Goal: Task Accomplishment & Management: Manage account settings

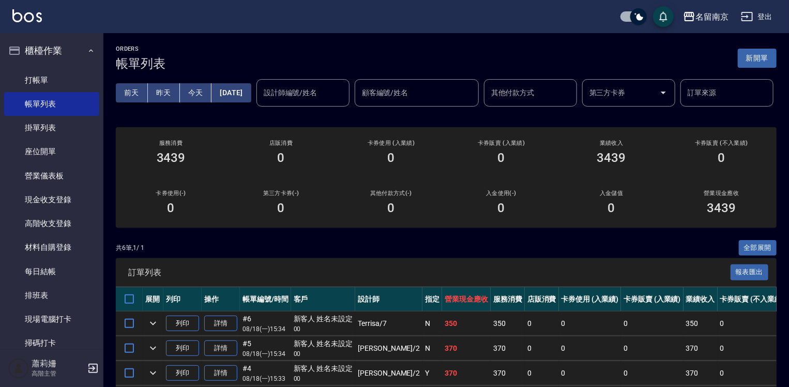
scroll to position [153, 0]
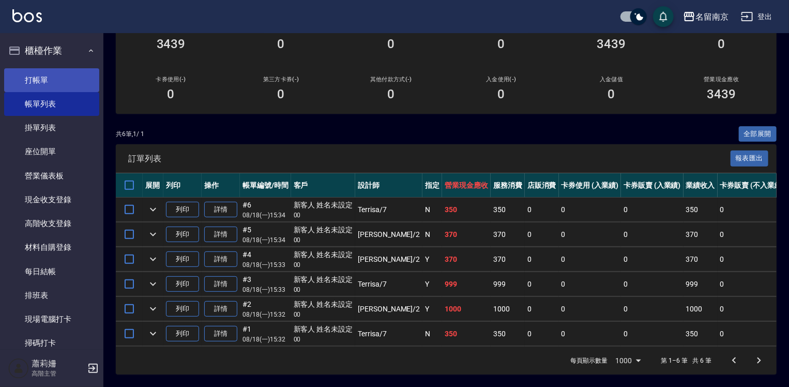
click at [29, 84] on link "打帳單" at bounding box center [51, 80] width 95 height 24
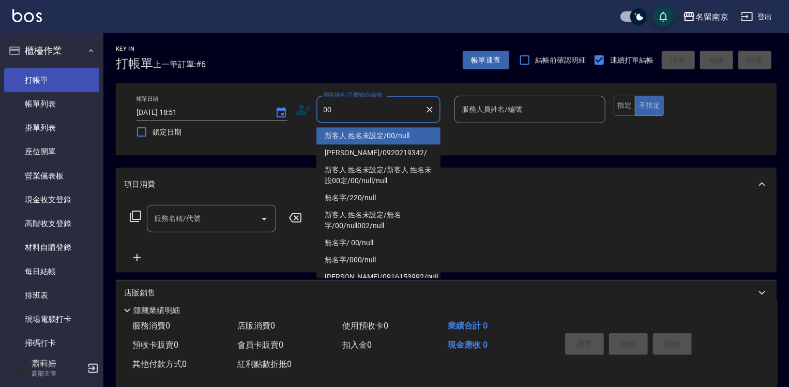
type input "新客人 姓名未設定/00/null"
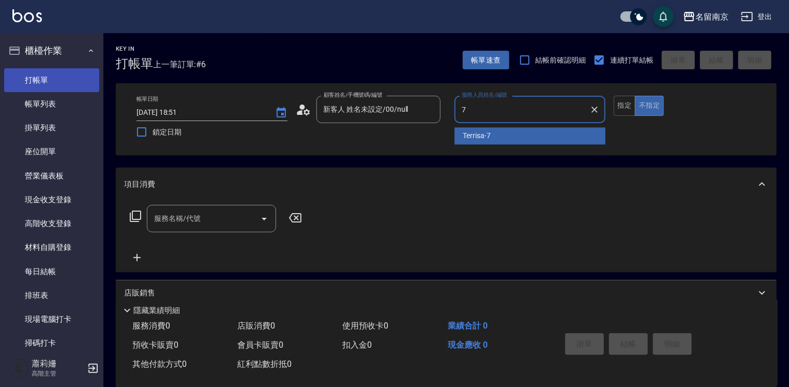
type input "Terrisa-7"
type button "false"
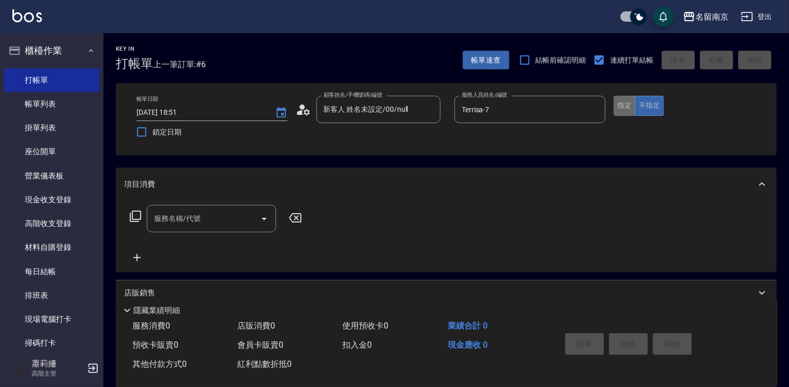
click at [625, 108] on button "指定" at bounding box center [625, 106] width 22 height 20
click at [225, 228] on div "服務名稱/代號" at bounding box center [211, 218] width 129 height 27
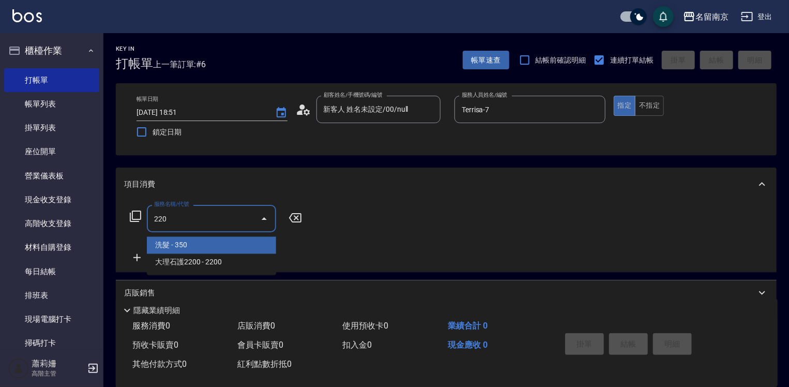
type input "洗髮(220)"
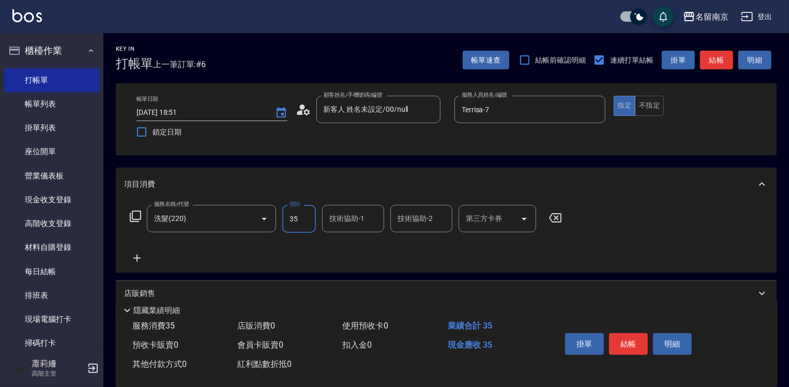
type input "350"
type input "Terrisa-7"
click at [138, 253] on icon at bounding box center [137, 258] width 26 height 12
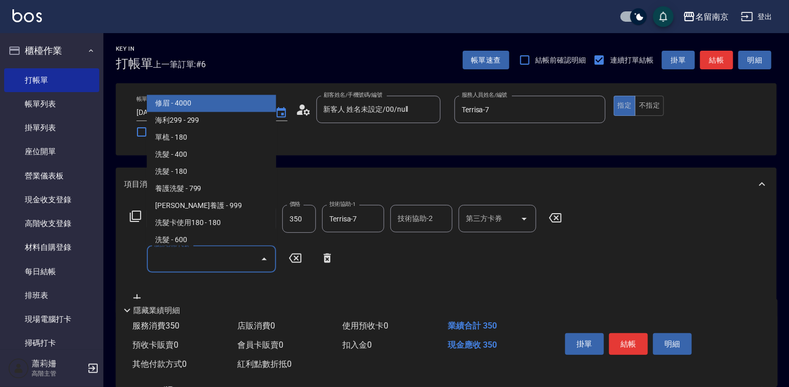
click at [166, 256] on input "服務名稱/代號" at bounding box center [204, 259] width 105 height 18
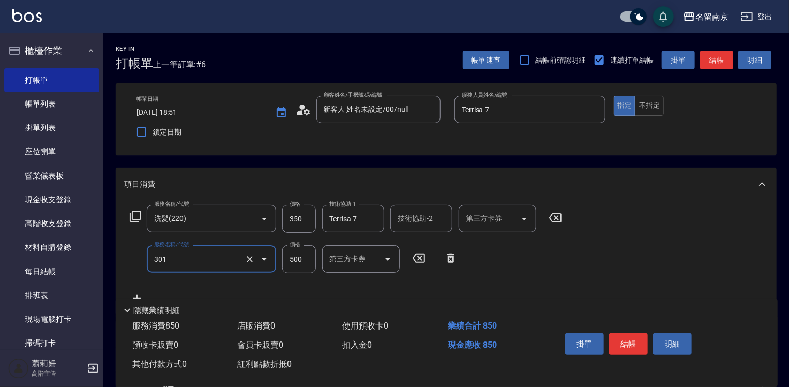
type input "剪髮(301)"
type input "650"
click at [621, 340] on button "結帳" at bounding box center [628, 344] width 39 height 22
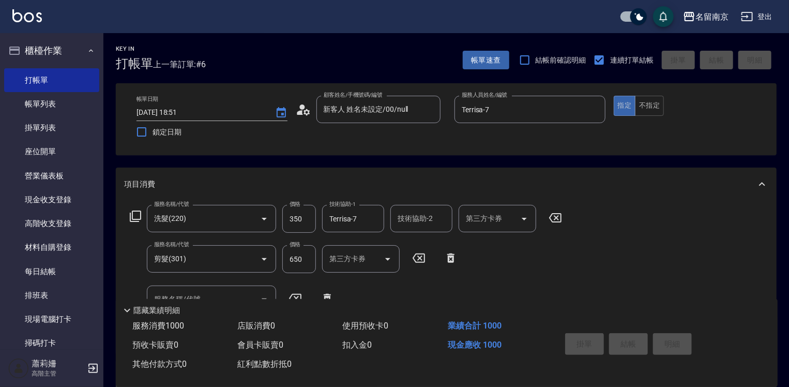
type input "[DATE] 19:08"
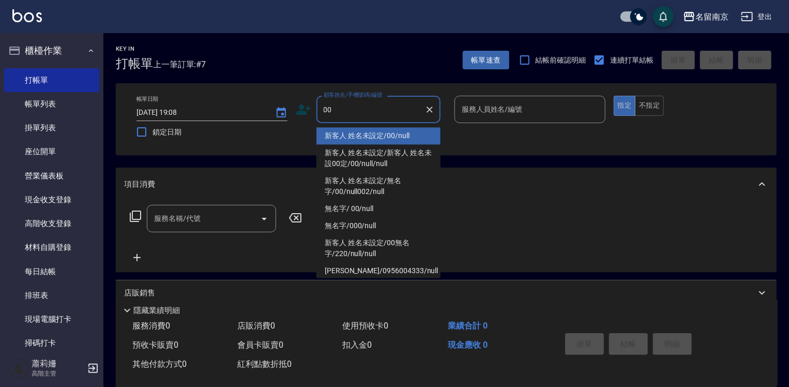
type input "新客人 姓名未設定/00/null"
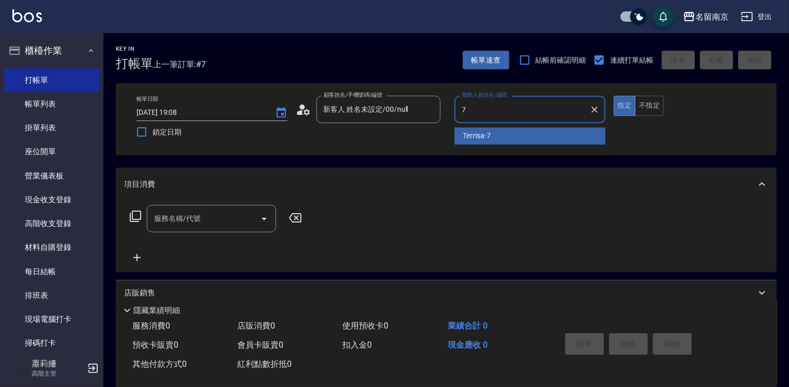
type input "Terrisa-7"
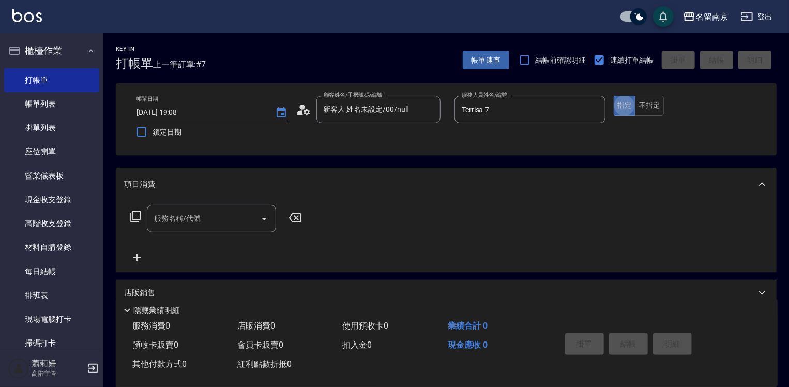
type button "true"
click at [211, 219] on input "服務名稱/代號" at bounding box center [204, 219] width 105 height 18
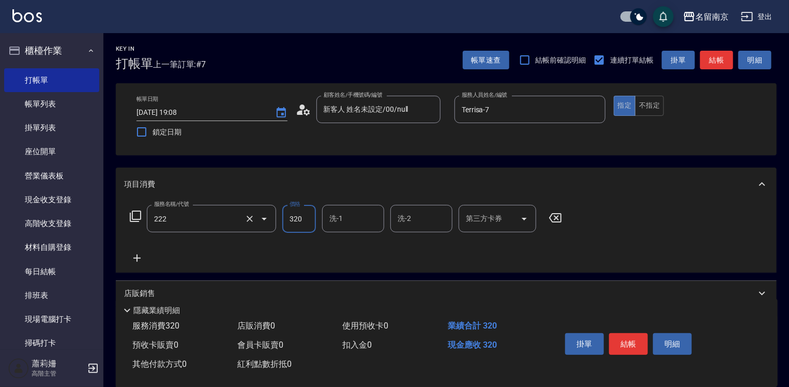
type input "洗髮卡使用320(222)"
type input "320"
type input "[PERSON_NAME]-2"
drag, startPoint x: 489, startPoint y: 218, endPoint x: 497, endPoint y: 231, distance: 14.8
click at [489, 218] on div "第三方卡券 第三方卡券" at bounding box center [498, 218] width 78 height 27
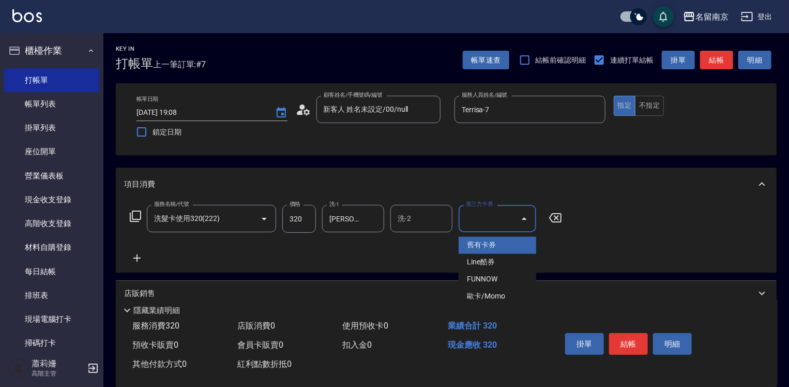
click at [498, 234] on ul "舊有卡券 Line酷券 FUNNOW 歐卡/Momo" at bounding box center [498, 271] width 78 height 77
click at [506, 246] on span "舊有卡券" at bounding box center [498, 245] width 78 height 17
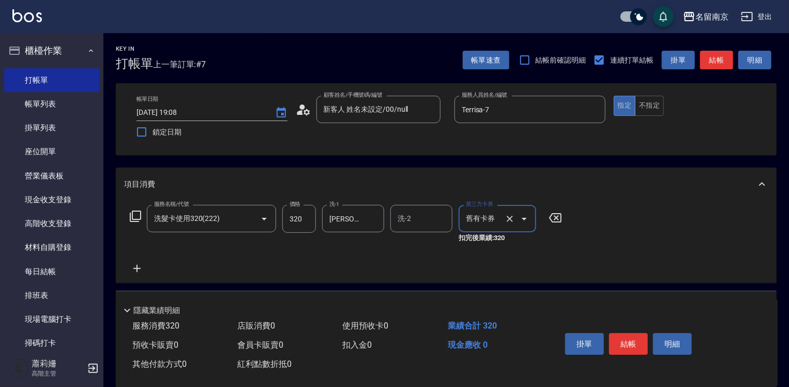
type input "舊有卡券"
click at [634, 338] on button "結帳" at bounding box center [628, 344] width 39 height 22
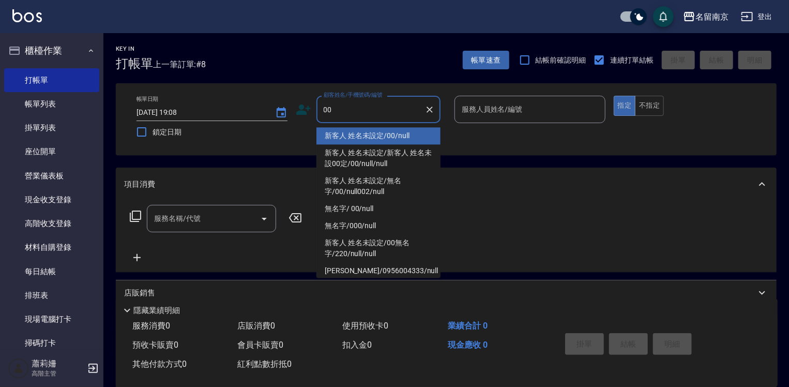
type input "新客人 姓名未設定/00/null"
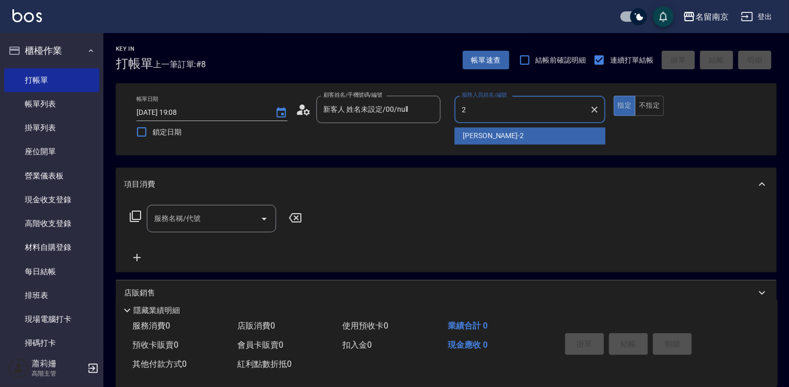
type input "[PERSON_NAME]-2"
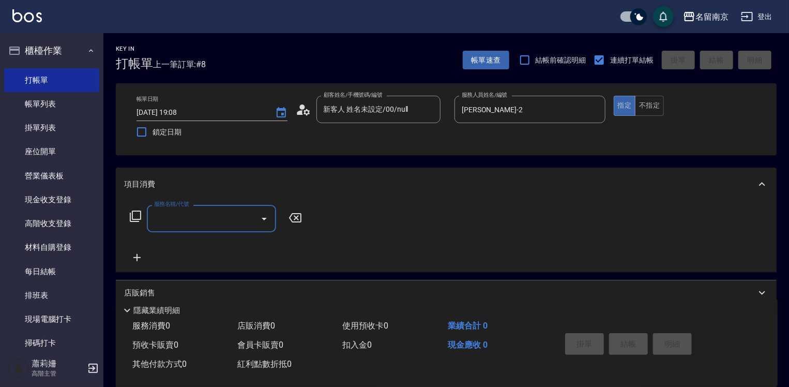
drag, startPoint x: 176, startPoint y: 215, endPoint x: 188, endPoint y: 221, distance: 13.2
click at [180, 216] on input "服務名稱/代號" at bounding box center [204, 219] width 105 height 18
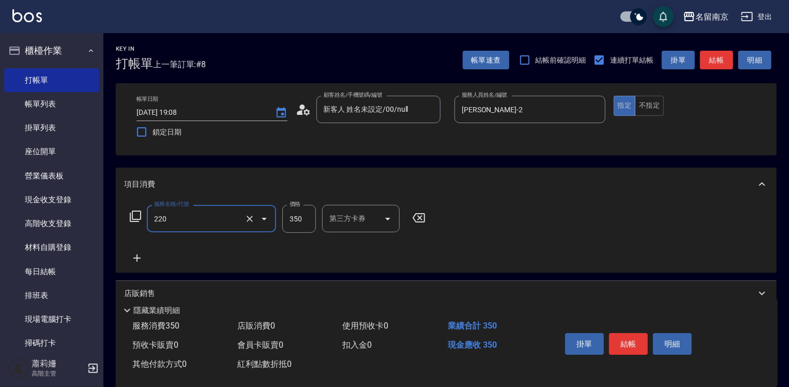
type input "洗髮(220)"
type input "300"
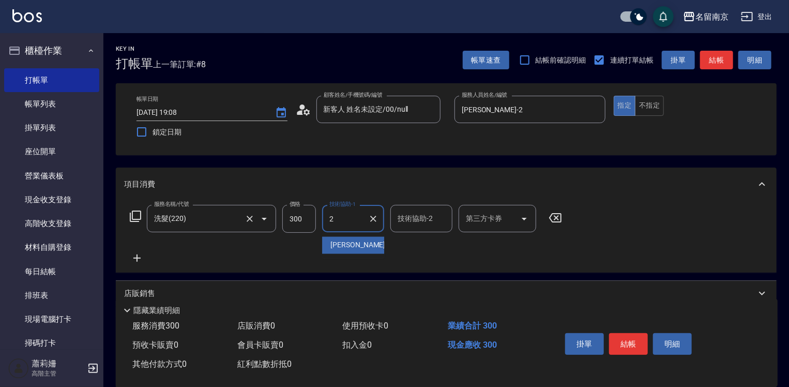
type input "[PERSON_NAME]-2"
click at [139, 257] on icon at bounding box center [137, 258] width 26 height 12
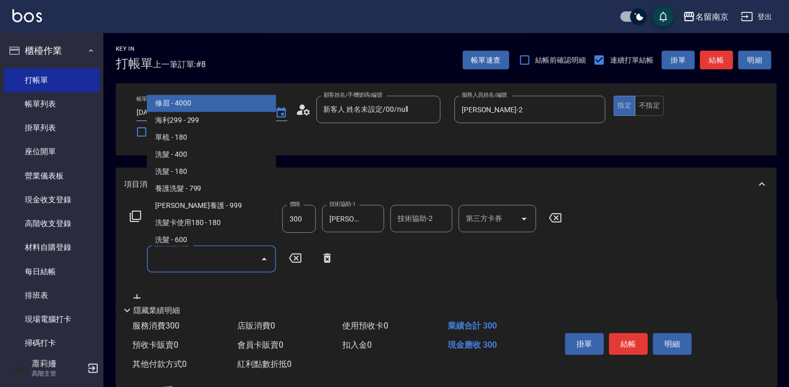
click at [154, 260] on input "服務名稱/代號" at bounding box center [204, 259] width 105 height 18
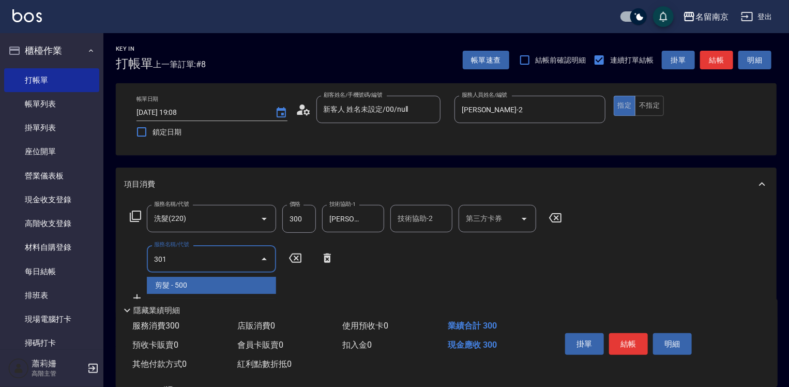
type input "剪髮(301)"
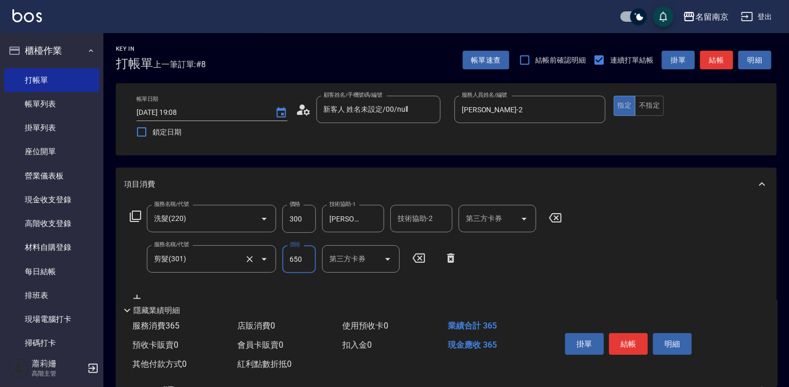
type input "650"
click at [627, 337] on button "結帳" at bounding box center [628, 344] width 39 height 22
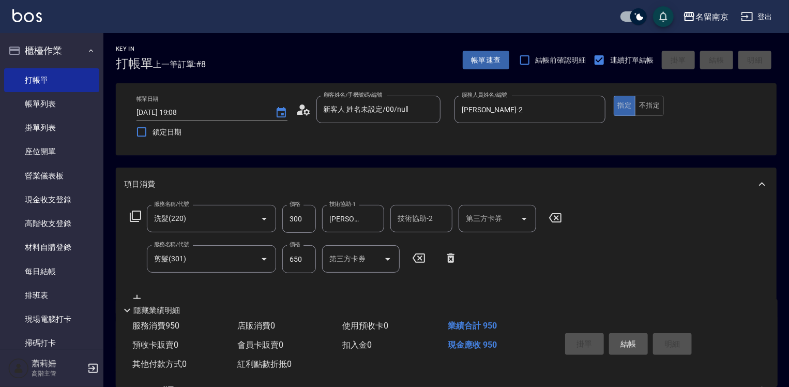
type input "[DATE] 19:09"
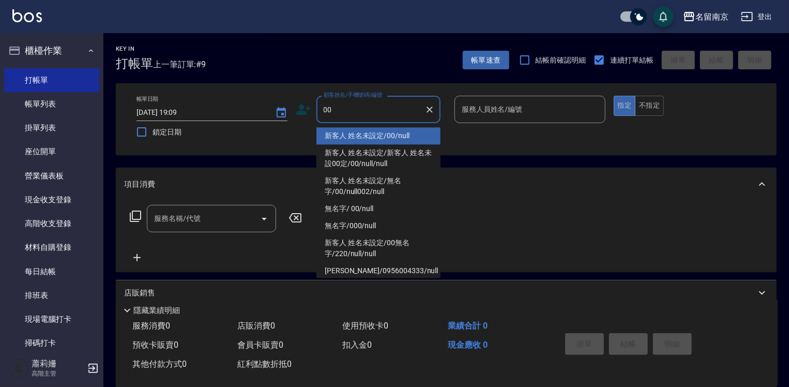
type input "新客人 姓名未設定/00/null"
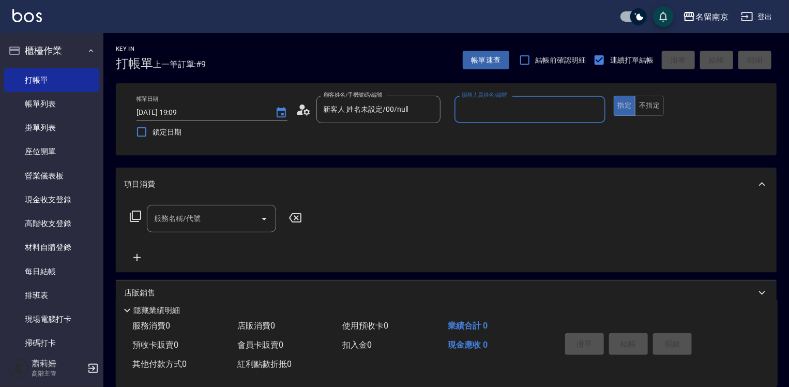
type input "2"
type input "Terrisa-7"
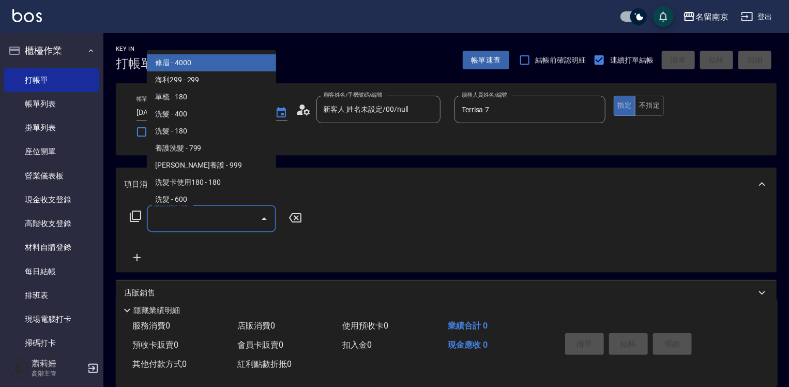
drag, startPoint x: 203, startPoint y: 217, endPoint x: 210, endPoint y: 221, distance: 7.9
click at [205, 218] on input "服務名稱/代號" at bounding box center [204, 219] width 105 height 18
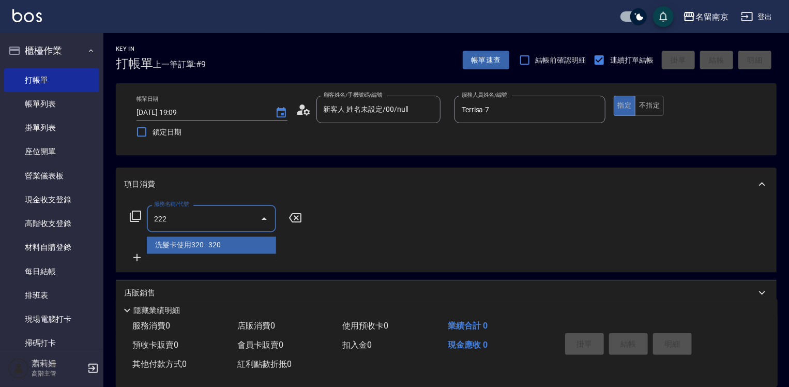
type input "洗髮卡使用320(222)"
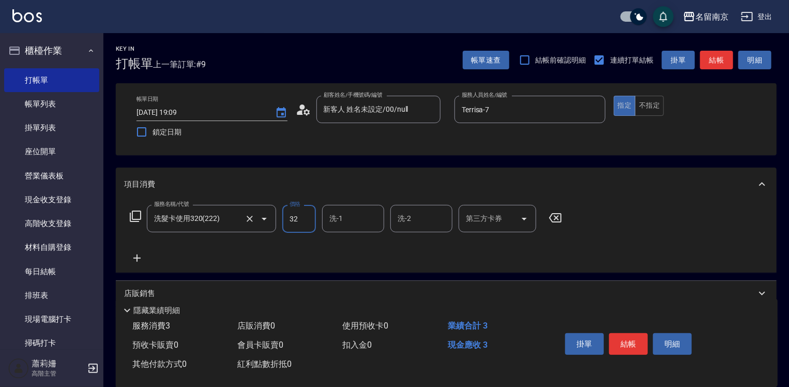
type input "320"
type input "Terrisa-7"
click at [501, 207] on div "第三方卡券" at bounding box center [498, 218] width 78 height 27
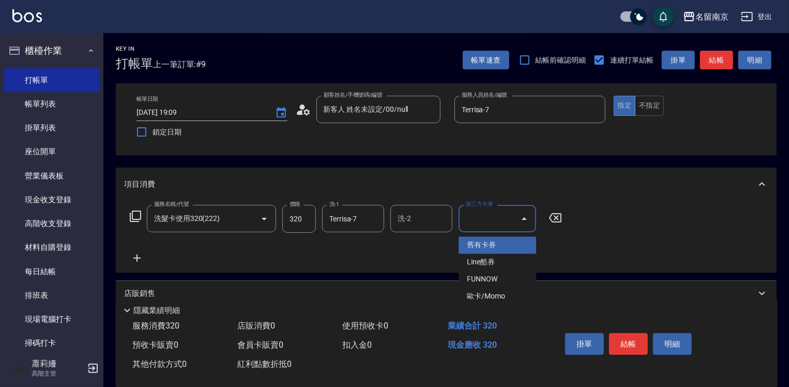
click at [503, 242] on span "舊有卡券" at bounding box center [498, 245] width 78 height 17
type input "舊有卡券"
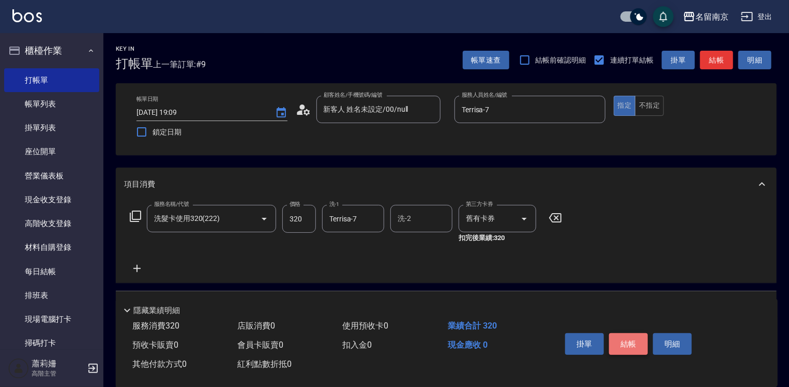
click at [640, 348] on button "結帳" at bounding box center [628, 344] width 39 height 22
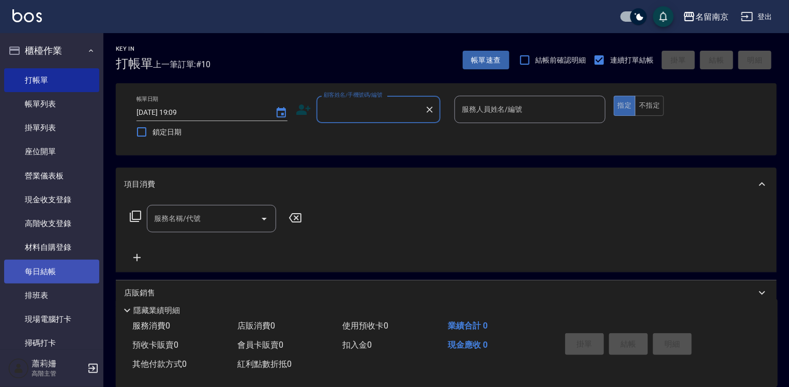
scroll to position [207, 0]
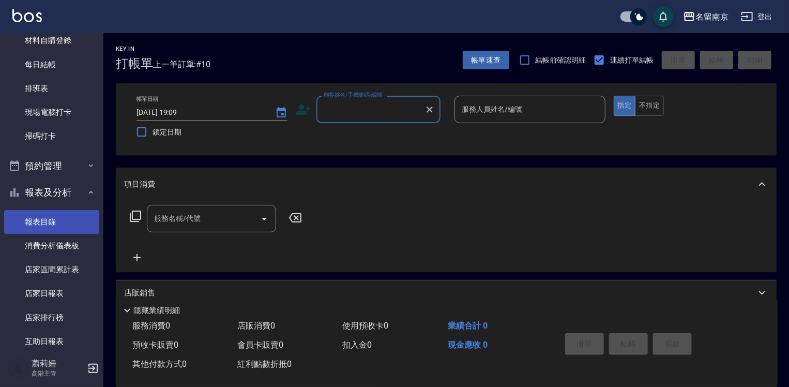
click at [56, 221] on link "報表目錄" at bounding box center [51, 222] width 95 height 24
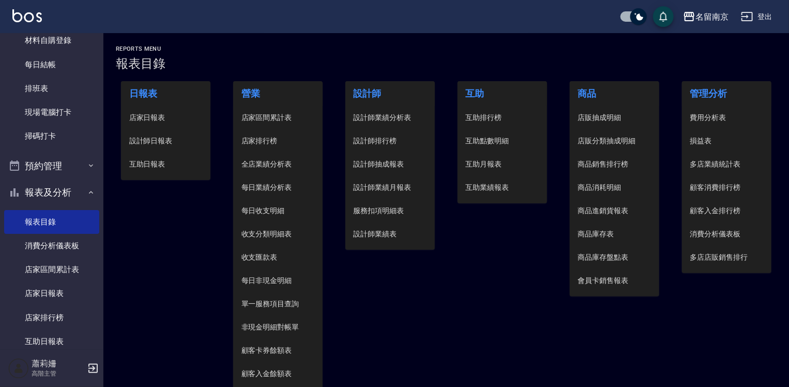
click at [143, 137] on span "設計師日報表" at bounding box center [165, 141] width 73 height 11
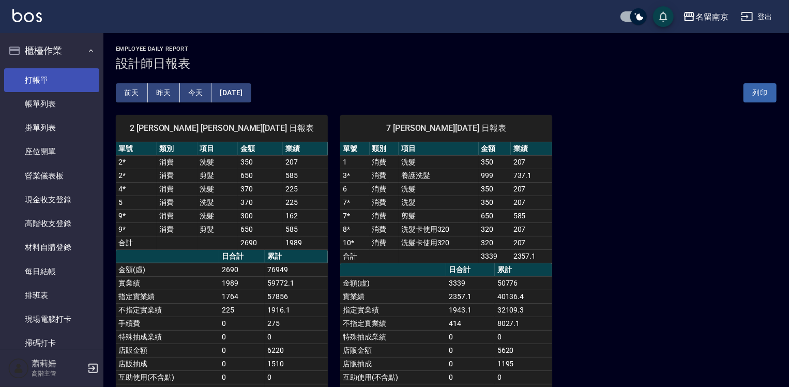
click at [64, 82] on link "打帳單" at bounding box center [51, 80] width 95 height 24
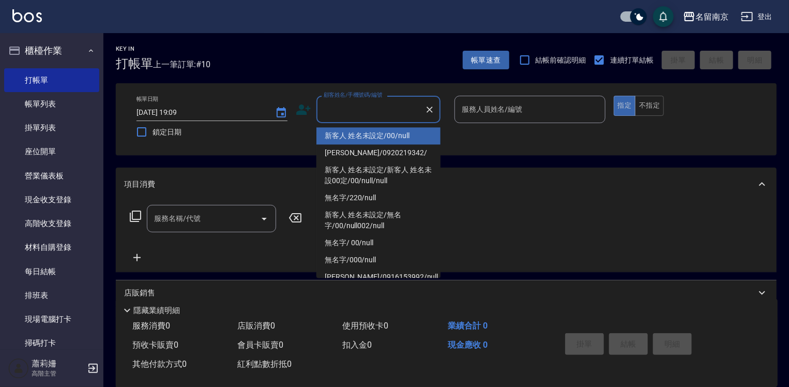
click at [393, 114] on input "顧客姓名/手機號碼/編號" at bounding box center [370, 109] width 99 height 18
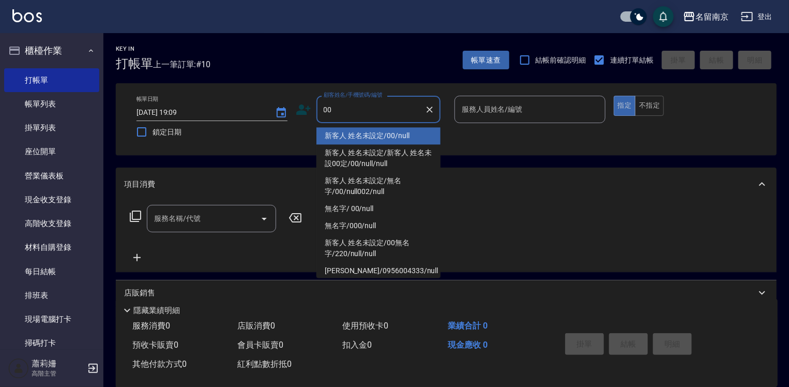
type input "新客人 姓名未設定/00/null"
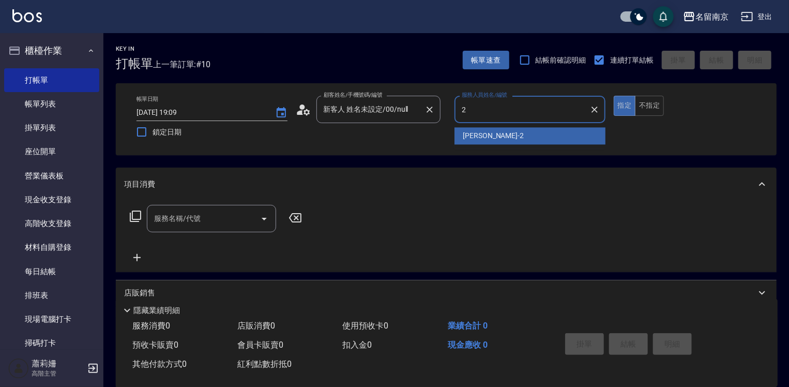
type input "[PERSON_NAME]-2"
type button "true"
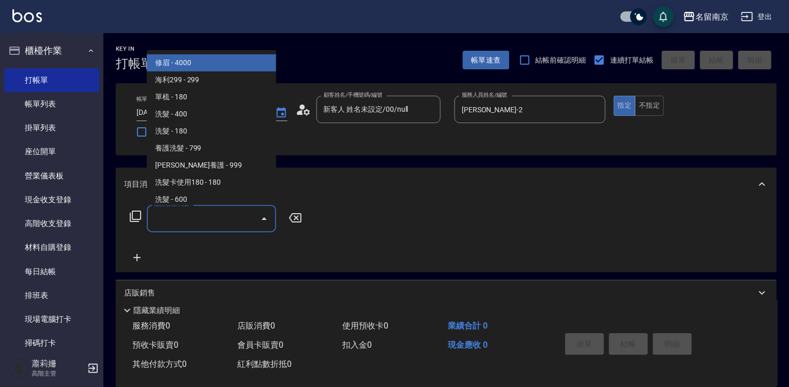
click at [190, 220] on input "服務名稱/代號" at bounding box center [204, 219] width 105 height 18
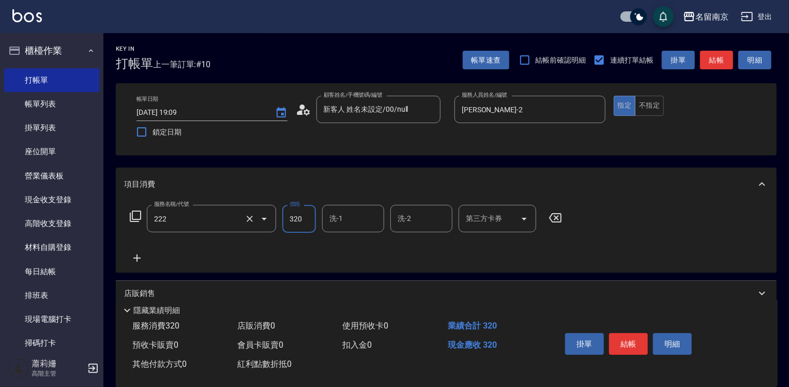
type input "洗髮卡使用320(222)"
type input "320"
type input "[PERSON_NAME]-2"
drag, startPoint x: 638, startPoint y: 345, endPoint x: 654, endPoint y: 155, distance: 190.5
click at [656, 155] on div "Key In 打帳單 上一筆訂單:#10 帳單速查 結帳前確認明細 連續打單結帳 掛單 結帳 明細 帳單日期 [DATE] 19:09 鎖定日期 顧客姓名/手…" at bounding box center [446, 269] width 686 height 473
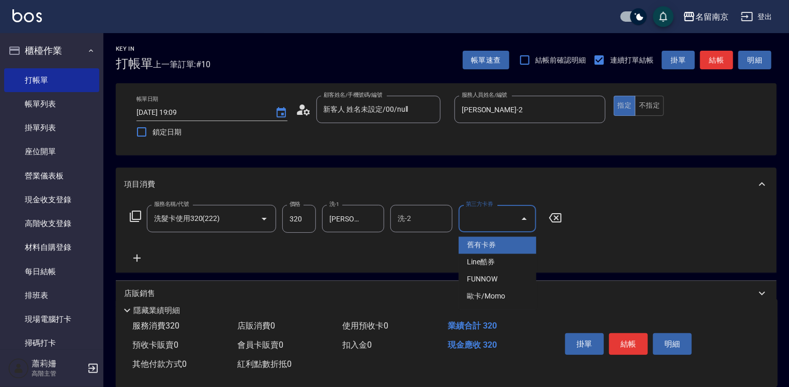
click at [487, 211] on input "第三方卡券" at bounding box center [490, 219] width 53 height 18
click at [494, 239] on span "舊有卡券" at bounding box center [498, 245] width 78 height 17
type input "舊有卡券"
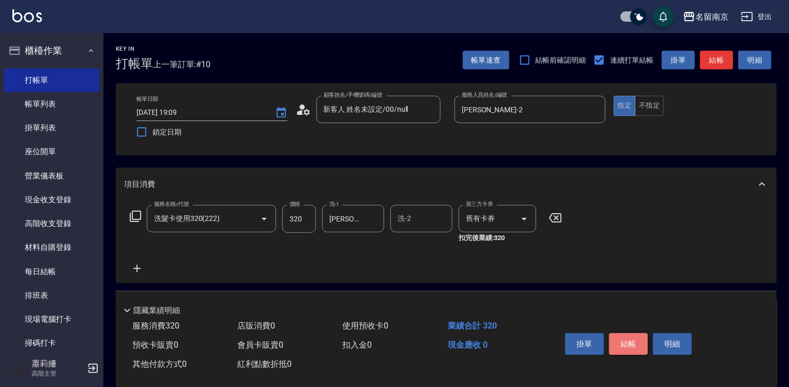
click at [620, 339] on button "結帳" at bounding box center [628, 344] width 39 height 22
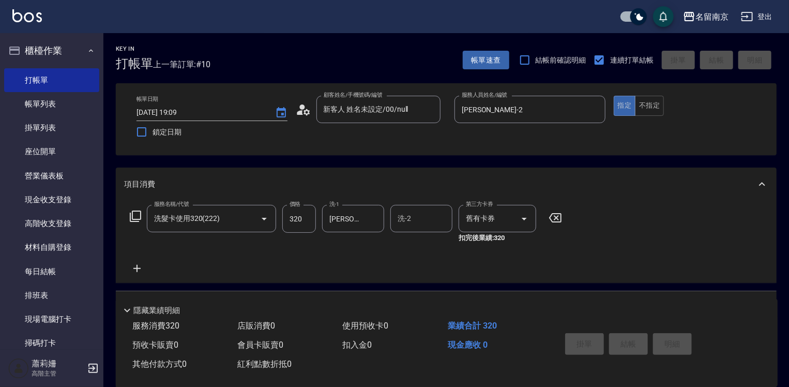
type input "[DATE] 19:10"
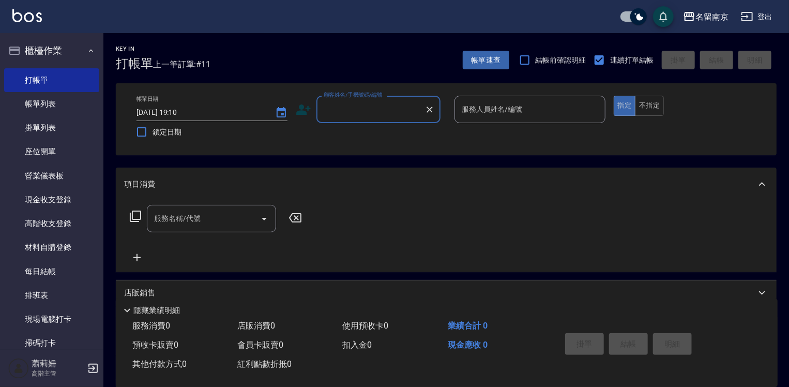
scroll to position [155, 0]
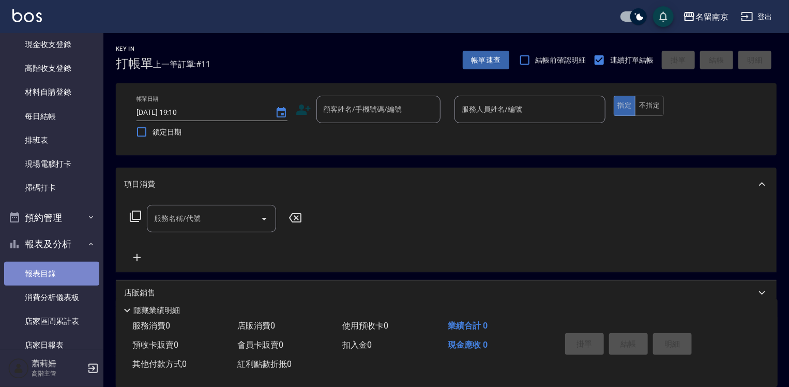
click at [52, 269] on link "報表目錄" at bounding box center [51, 274] width 95 height 24
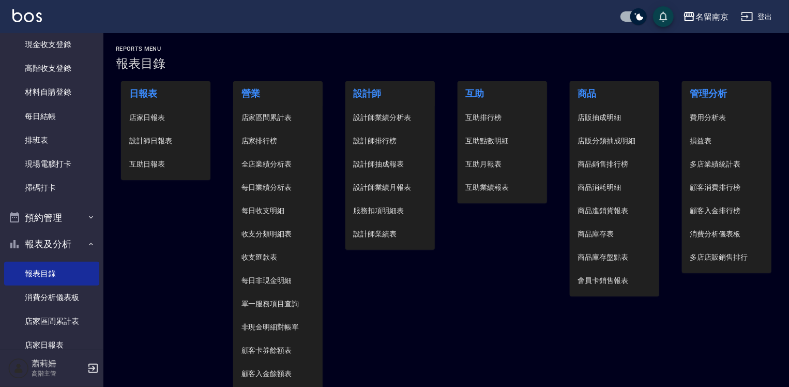
click at [144, 142] on span "設計師日報表" at bounding box center [165, 141] width 73 height 11
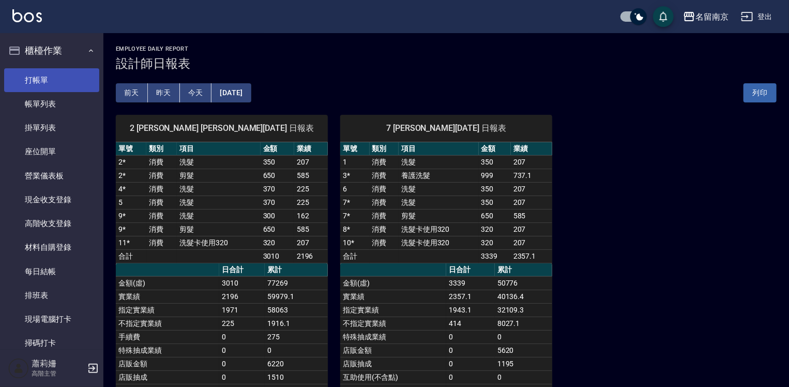
click at [52, 73] on link "打帳單" at bounding box center [51, 80] width 95 height 24
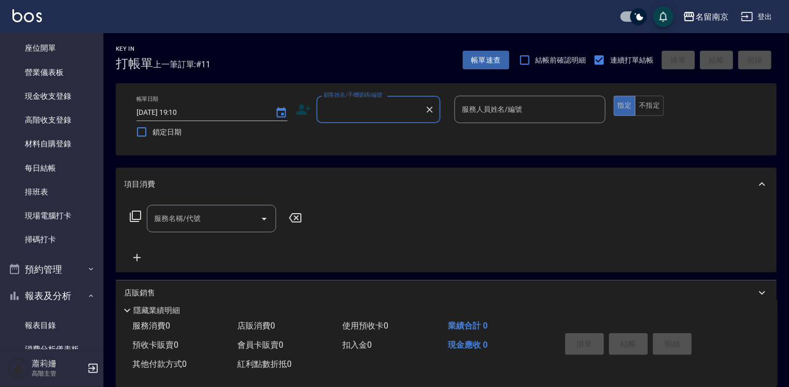
scroll to position [207, 0]
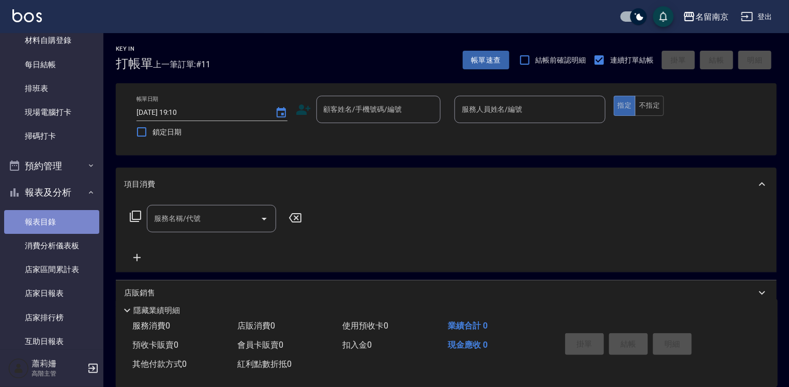
click at [52, 210] on link "報表目錄" at bounding box center [51, 222] width 95 height 24
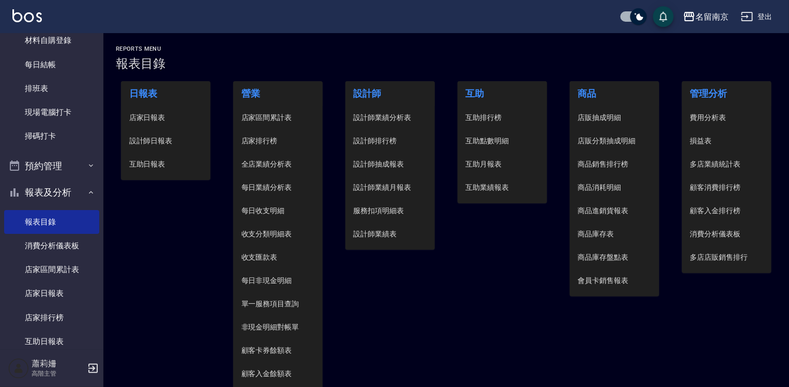
click at [156, 120] on span "店家日報表" at bounding box center [165, 117] width 73 height 11
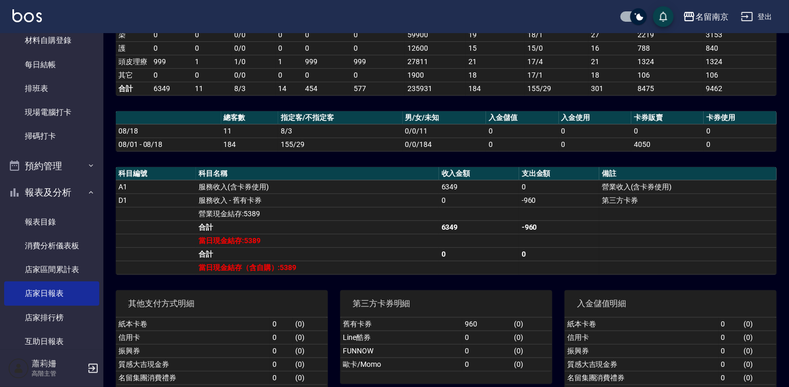
scroll to position [234, 0]
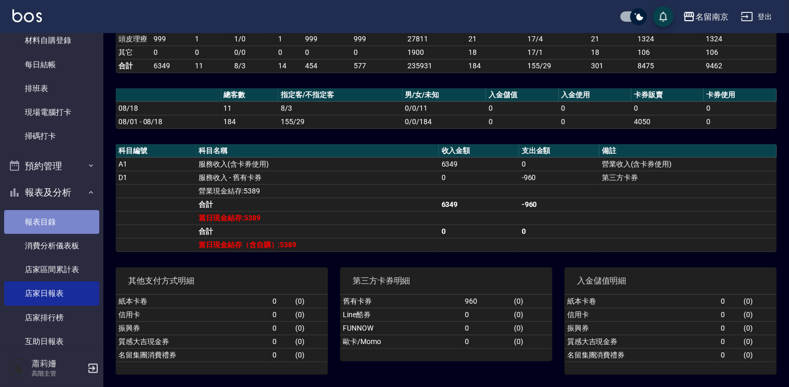
click at [57, 219] on link "報表目錄" at bounding box center [51, 222] width 95 height 24
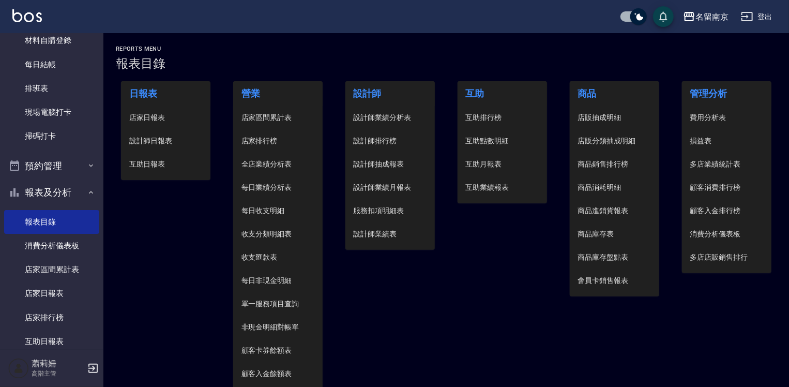
click at [156, 137] on span "設計師日報表" at bounding box center [165, 141] width 73 height 11
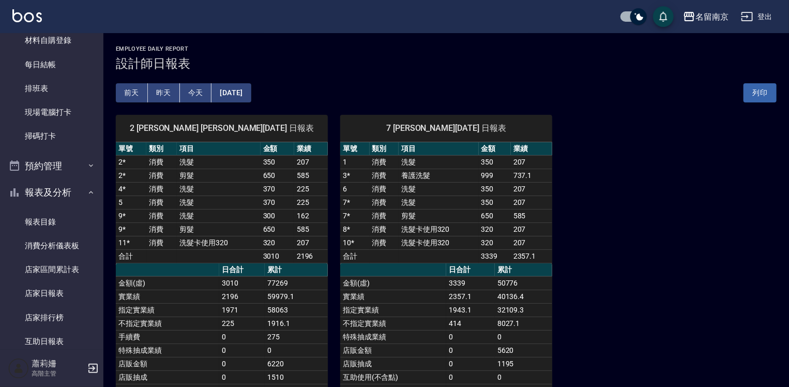
click at [624, 241] on div "2 [PERSON_NAME] [PERSON_NAME][DATE] 日報表 單號 類別 項目 金額 業績 2 * 消費 洗髮 350 207 2 * 消費…" at bounding box center [440, 309] width 674 height 415
click at [40, 223] on link "報表目錄" at bounding box center [51, 222] width 95 height 24
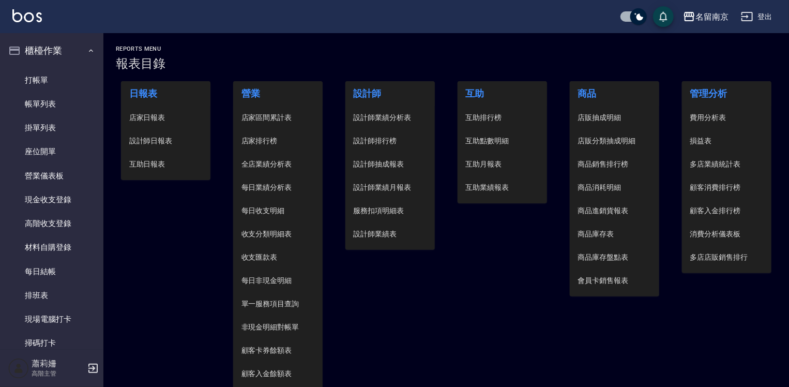
click at [166, 141] on span "設計師日報表" at bounding box center [165, 141] width 73 height 11
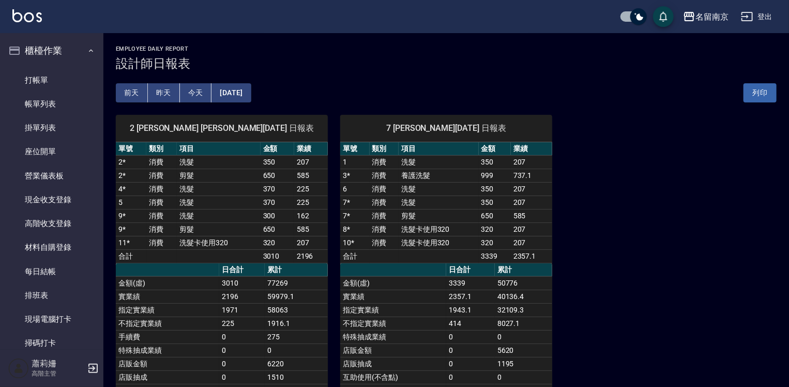
click at [251, 91] on button "[DATE]" at bounding box center [231, 92] width 39 height 19
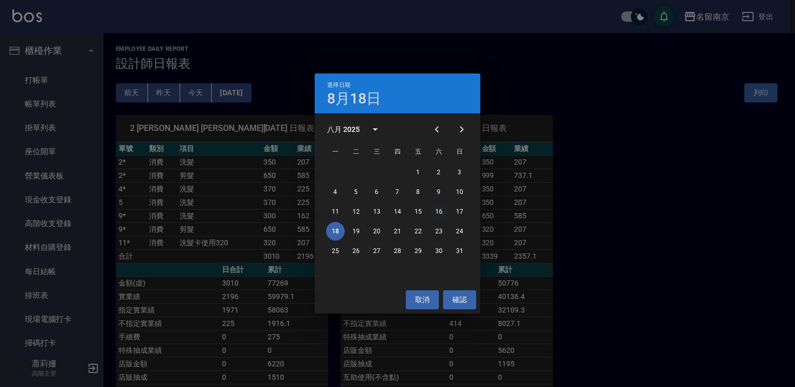
click at [444, 211] on button "16" at bounding box center [438, 211] width 19 height 19
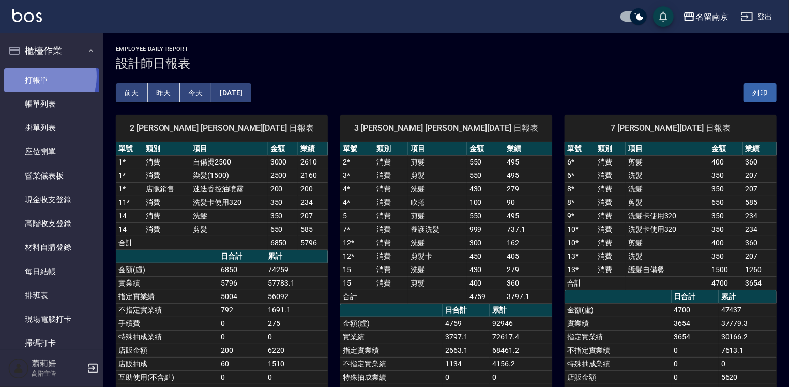
click at [39, 76] on link "打帳單" at bounding box center [51, 80] width 95 height 24
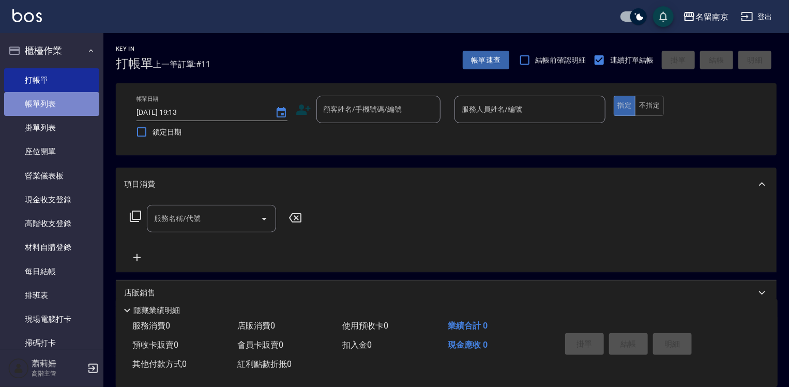
click at [69, 106] on link "帳單列表" at bounding box center [51, 104] width 95 height 24
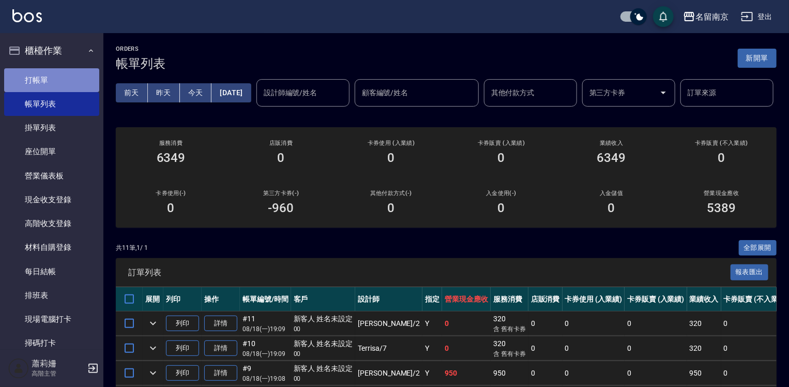
click at [69, 79] on link "打帳單" at bounding box center [51, 80] width 95 height 24
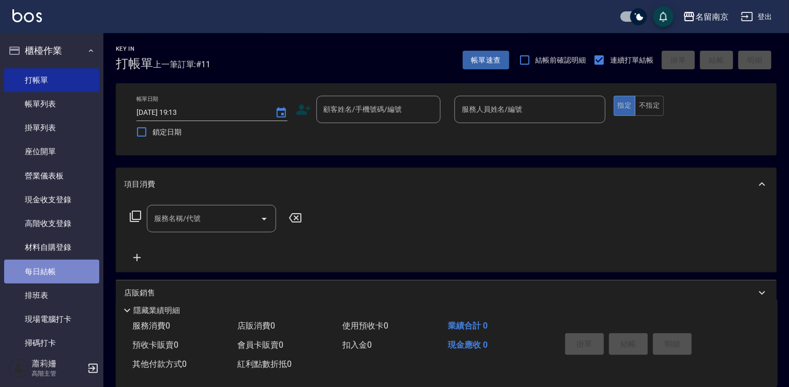
click at [74, 279] on link "每日結帳" at bounding box center [51, 272] width 95 height 24
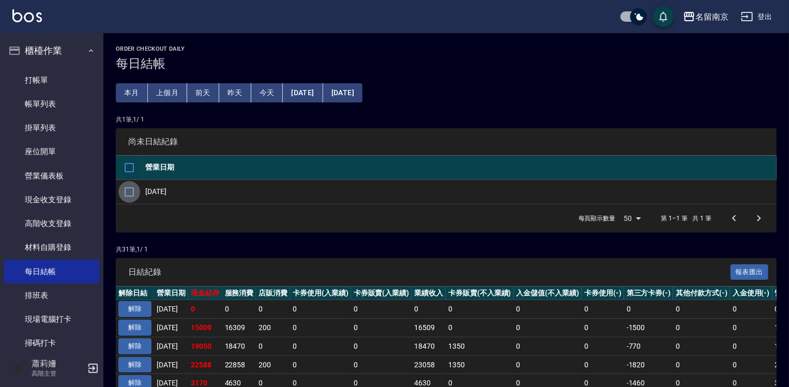
click at [134, 188] on input "checkbox" at bounding box center [129, 192] width 22 height 22
checkbox input "true"
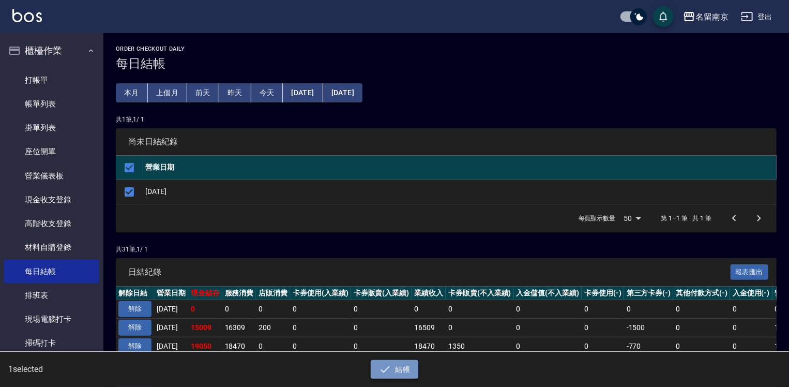
click at [399, 371] on button "結帳" at bounding box center [395, 369] width 48 height 19
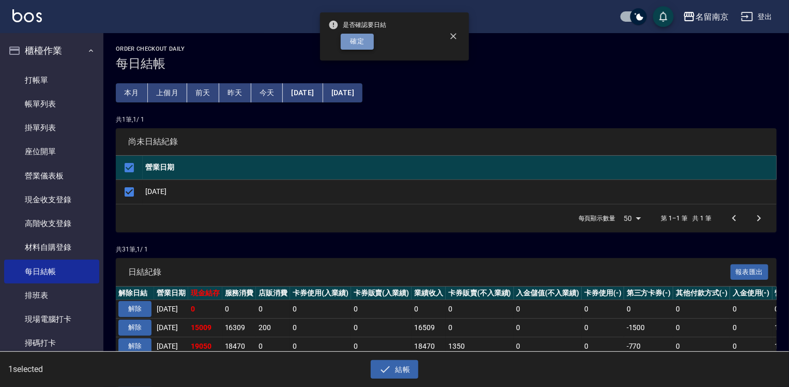
click at [361, 39] on button "確定" at bounding box center [357, 42] width 33 height 16
checkbox input "false"
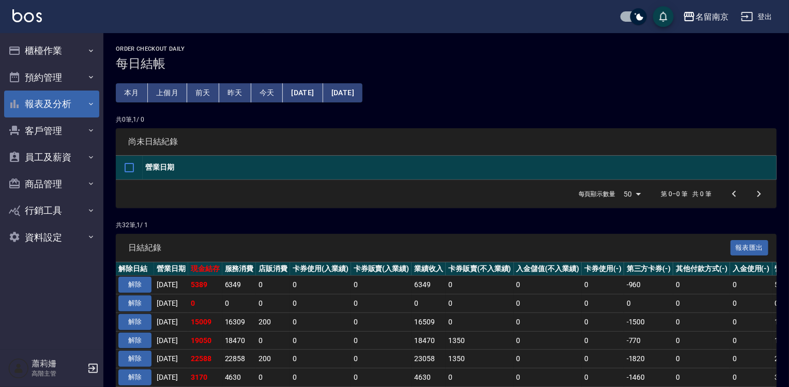
click at [40, 106] on button "報表及分析" at bounding box center [51, 104] width 95 height 27
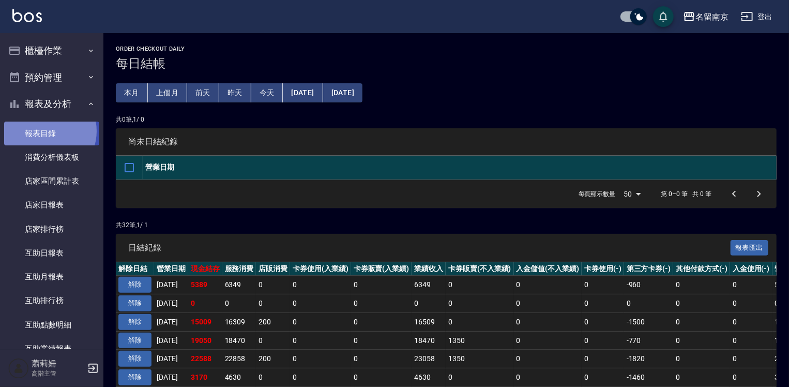
click at [48, 131] on link "報表目錄" at bounding box center [51, 134] width 95 height 24
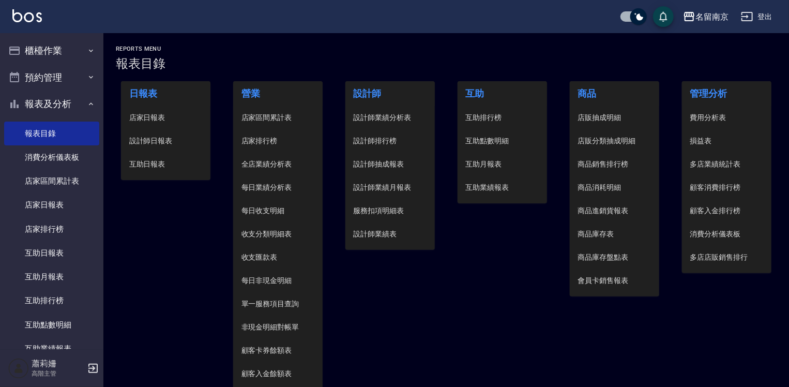
click at [150, 144] on span "設計師日報表" at bounding box center [165, 141] width 73 height 11
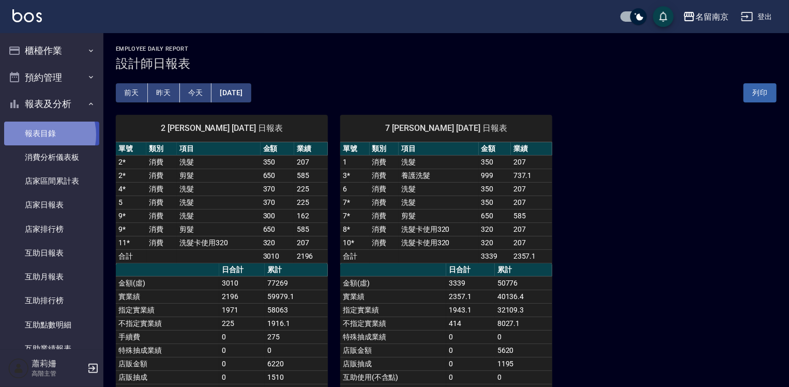
click at [41, 135] on link "報表目錄" at bounding box center [51, 134] width 95 height 24
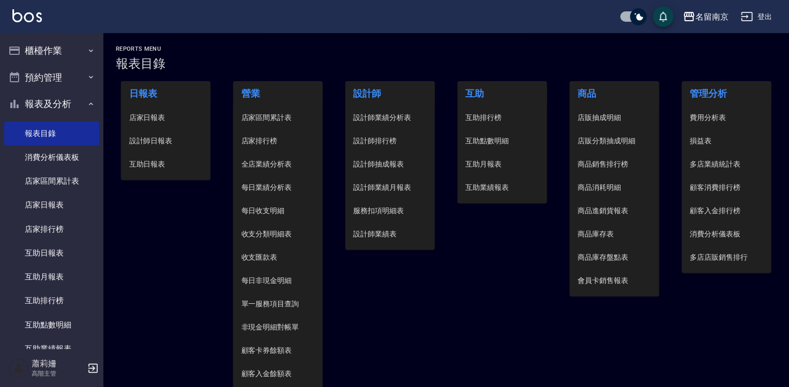
click at [136, 116] on span "店家日報表" at bounding box center [165, 117] width 73 height 11
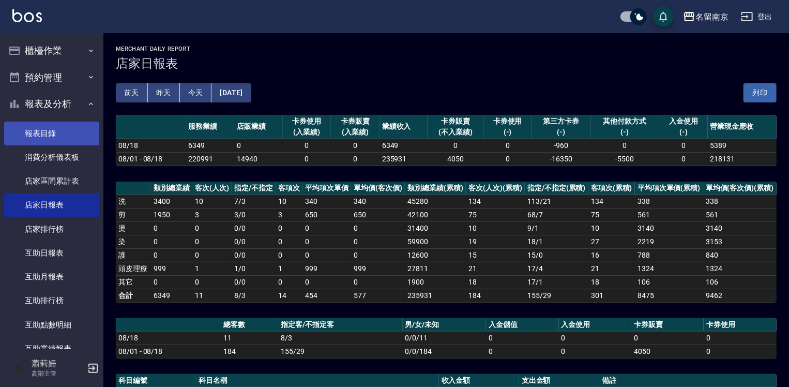
click at [54, 130] on link "報表目錄" at bounding box center [51, 134] width 95 height 24
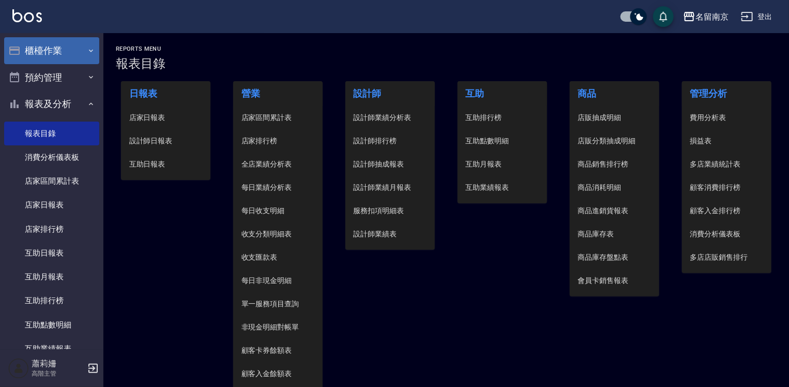
click at [54, 54] on button "櫃檯作業" at bounding box center [51, 50] width 95 height 27
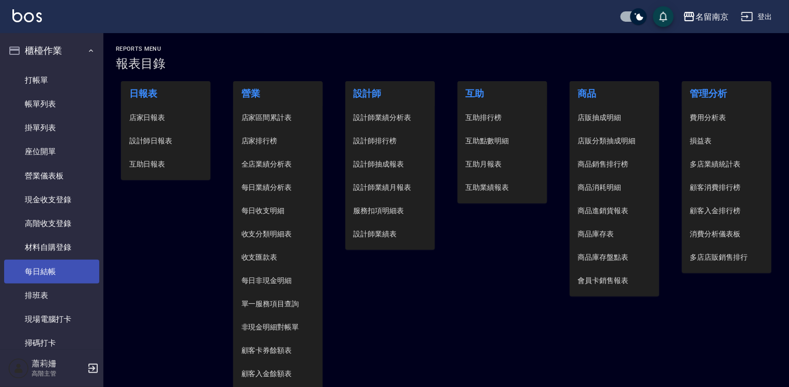
click at [55, 270] on link "每日結帳" at bounding box center [51, 272] width 95 height 24
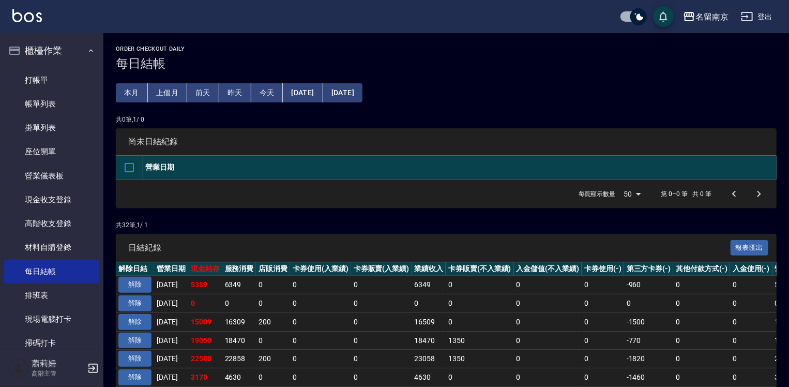
click at [772, 26] on div "名留南京 登出" at bounding box center [394, 16] width 789 height 33
click at [764, 12] on button "登出" at bounding box center [757, 16] width 40 height 19
